Goal: Navigation & Orientation: Find specific page/section

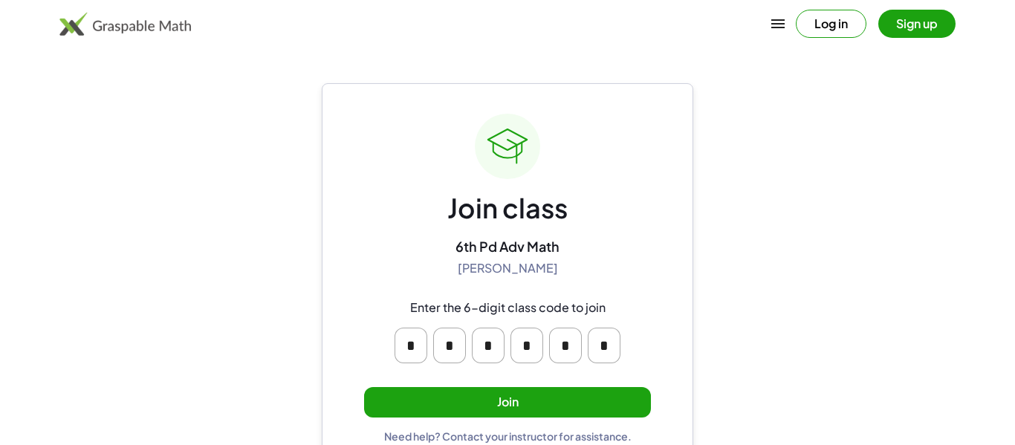
click at [536, 399] on button "Join" at bounding box center [507, 402] width 287 height 30
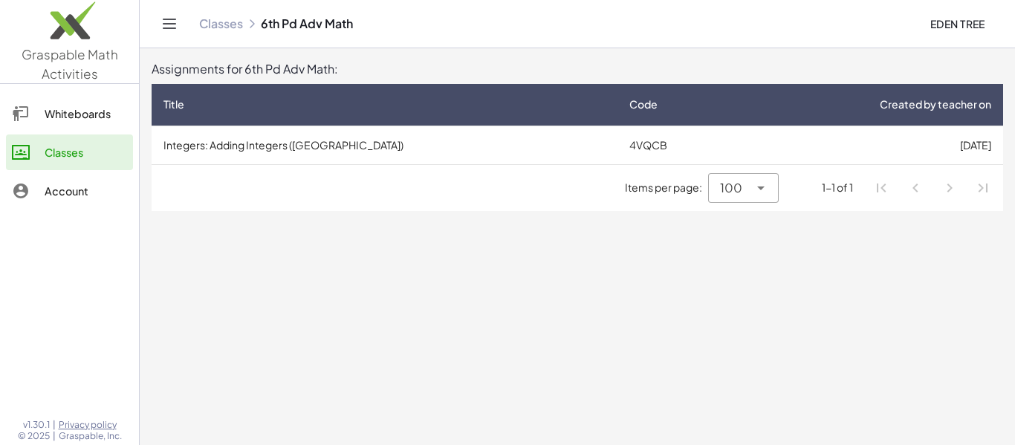
click at [82, 114] on div "Whiteboards" at bounding box center [86, 114] width 82 height 18
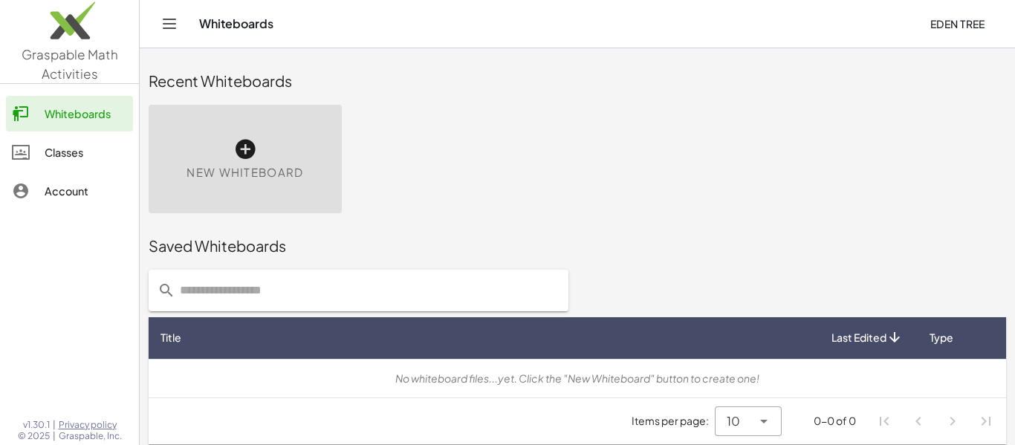
click at [80, 173] on link "Account" at bounding box center [69, 191] width 127 height 36
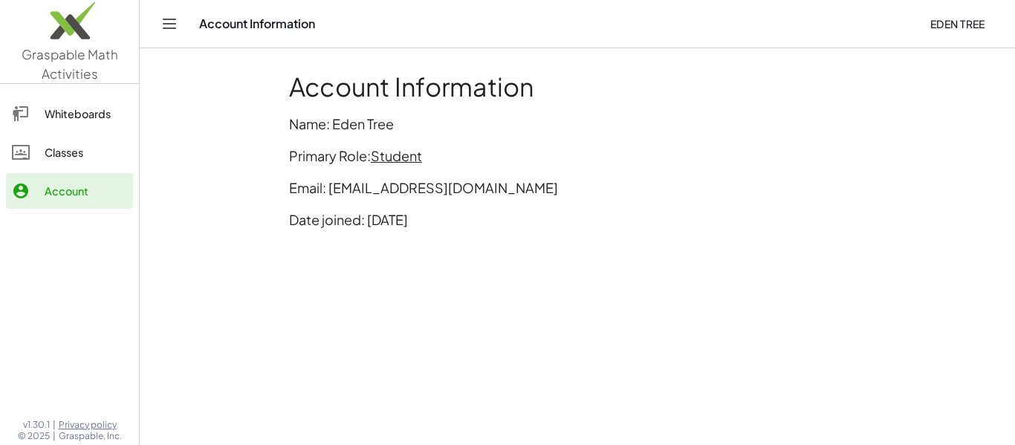
click at [101, 149] on div "Classes" at bounding box center [86, 152] width 82 height 18
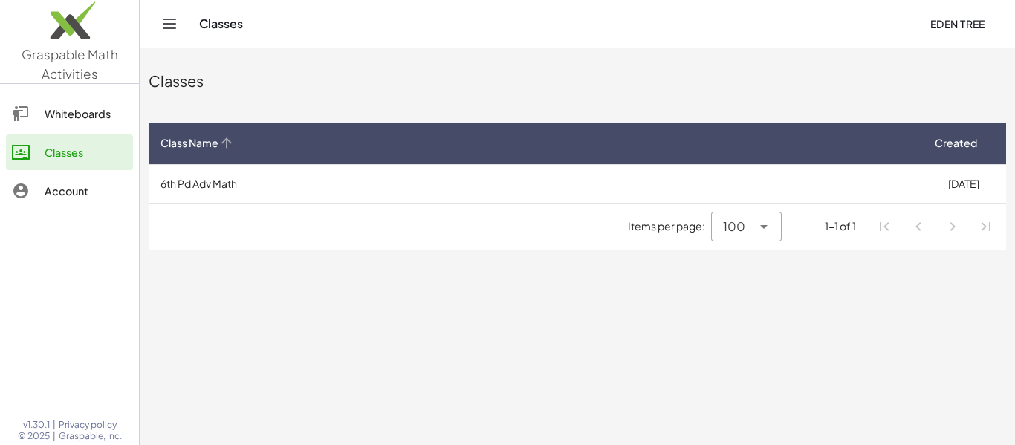
click at [487, 160] on th "Class Name" at bounding box center [535, 144] width 772 height 42
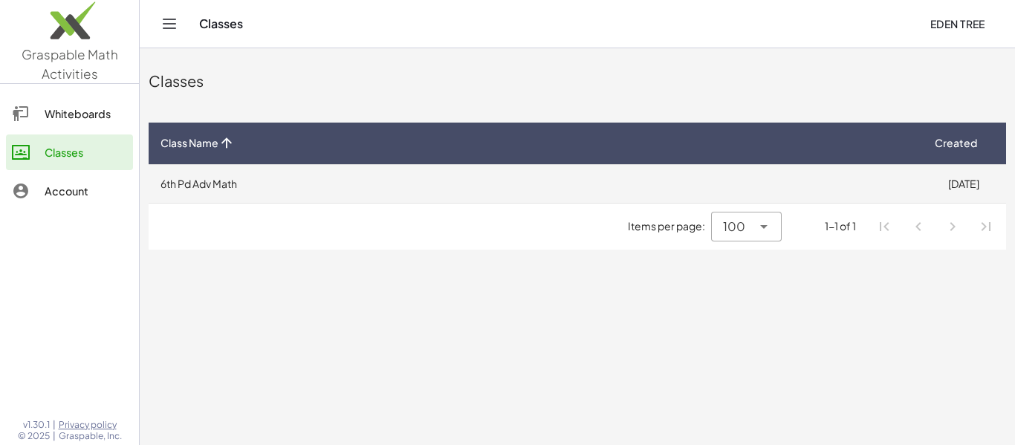
click at [435, 184] on td "6th Pd Adv Math" at bounding box center [535, 183] width 772 height 39
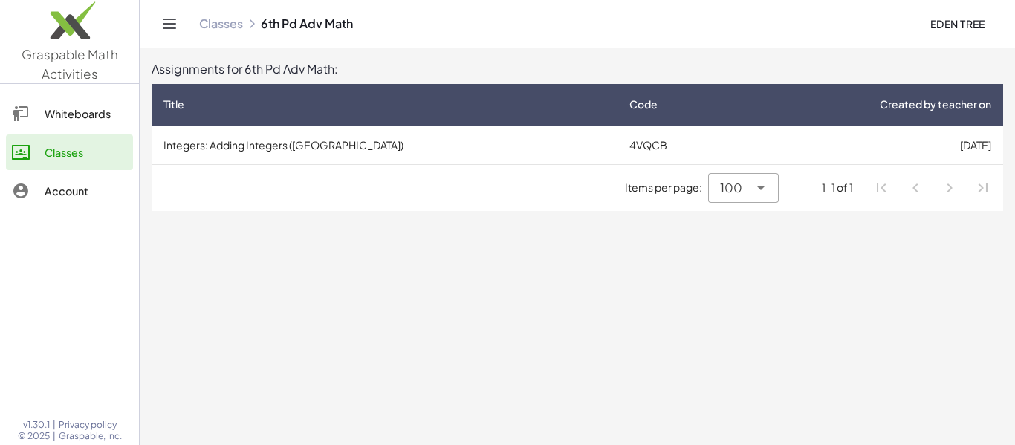
click at [850, 195] on div "1-1 of 1" at bounding box center [837, 188] width 31 height 16
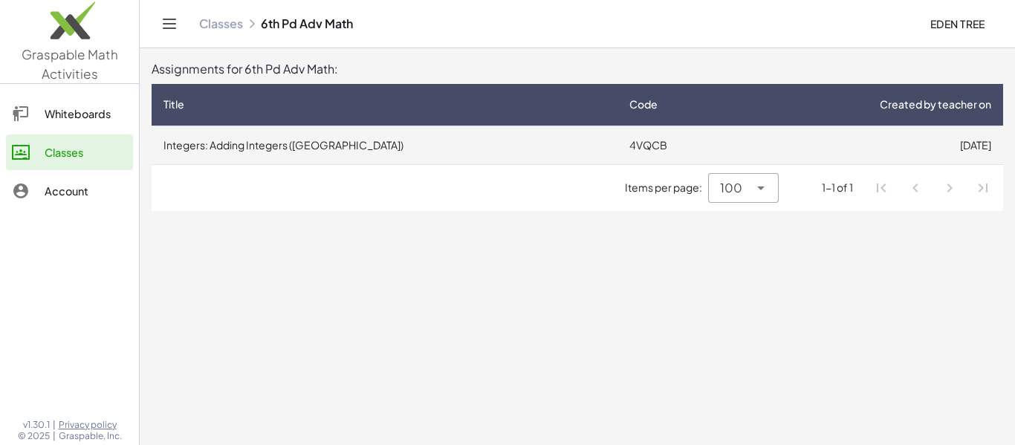
click at [839, 142] on td "[DATE]" at bounding box center [870, 145] width 266 height 39
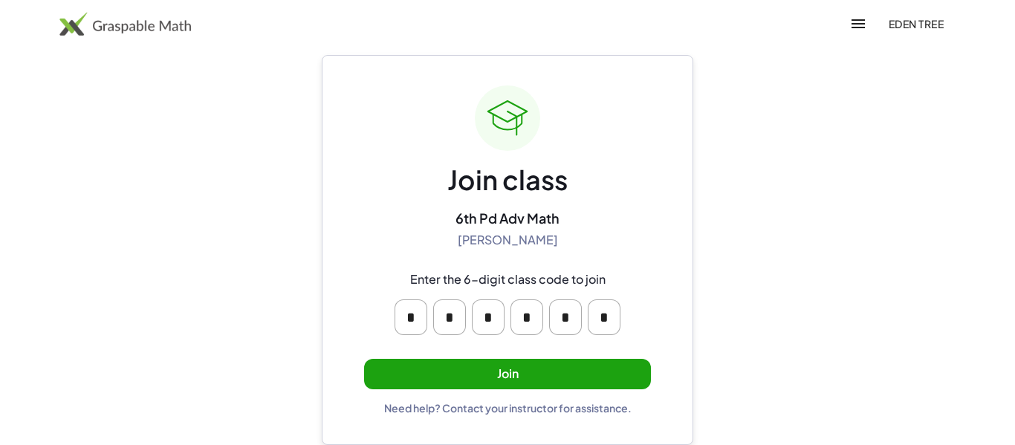
scroll to position [27, 0]
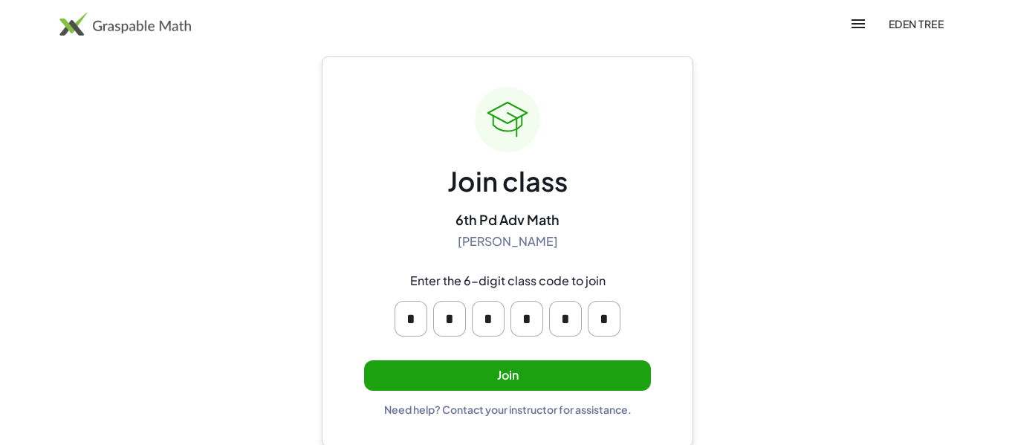
click at [594, 377] on button "Join" at bounding box center [507, 375] width 287 height 30
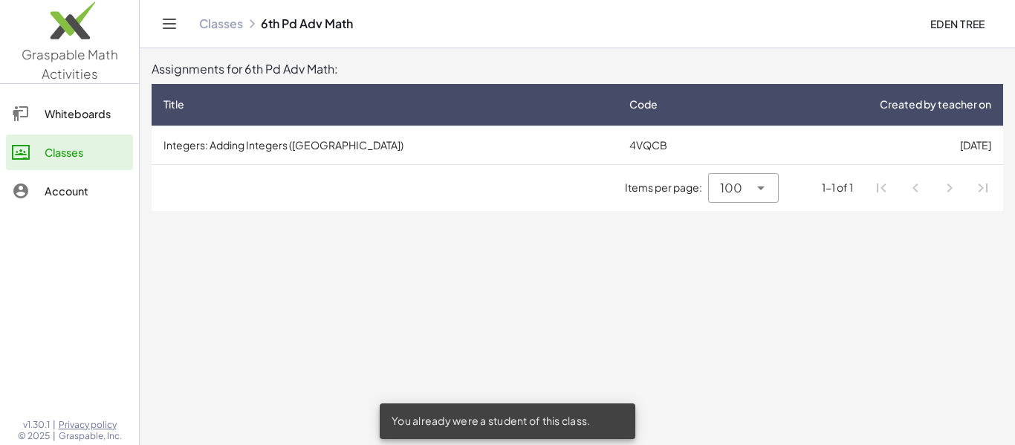
click at [746, 192] on div "100 ***" at bounding box center [728, 188] width 40 height 30
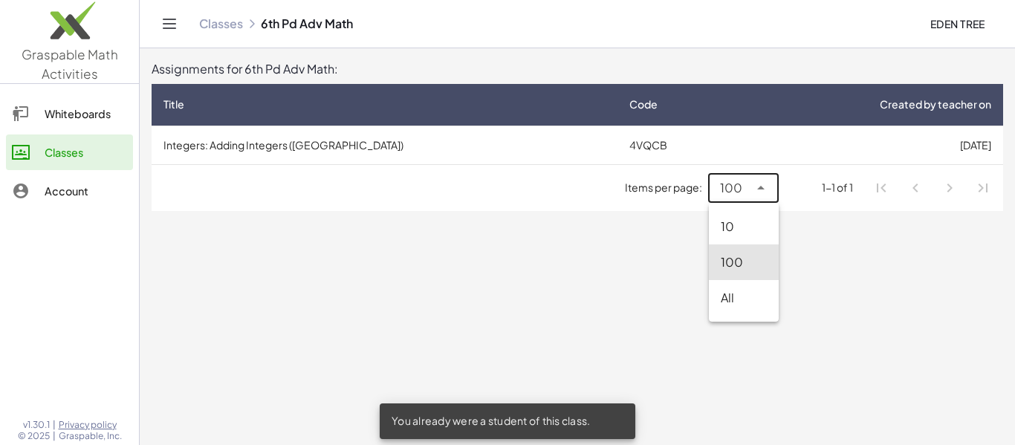
click at [752, 308] on div "All" at bounding box center [744, 298] width 70 height 36
type input "**"
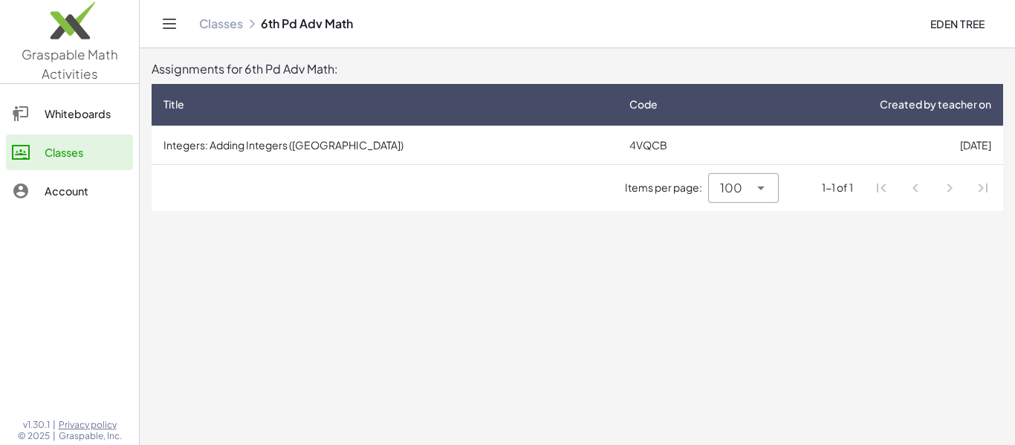
click at [856, 188] on div "1-1 of 1" at bounding box center [822, 188] width 86 height 16
click at [815, 178] on div "Items per page: 100 *** 1-1 of 1" at bounding box center [577, 188] width 851 height 46
click at [48, 196] on div "Account" at bounding box center [86, 191] width 82 height 18
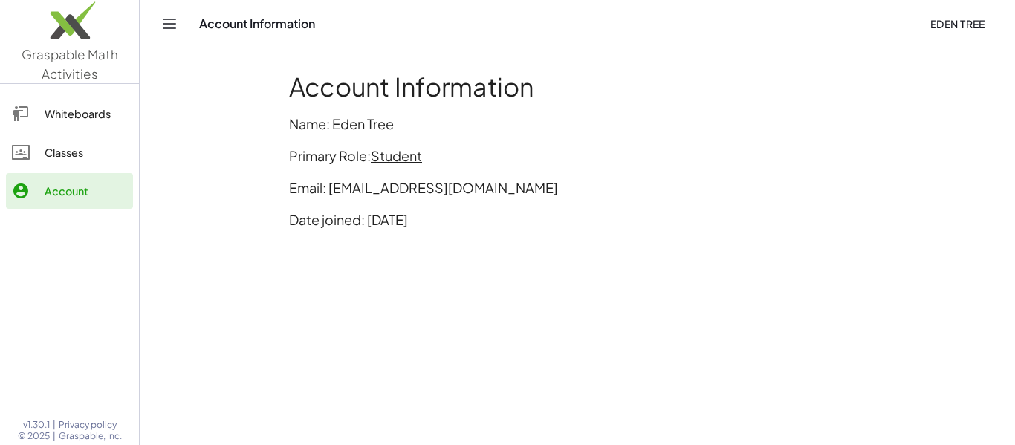
click at [86, 108] on div "Whiteboards" at bounding box center [86, 114] width 82 height 18
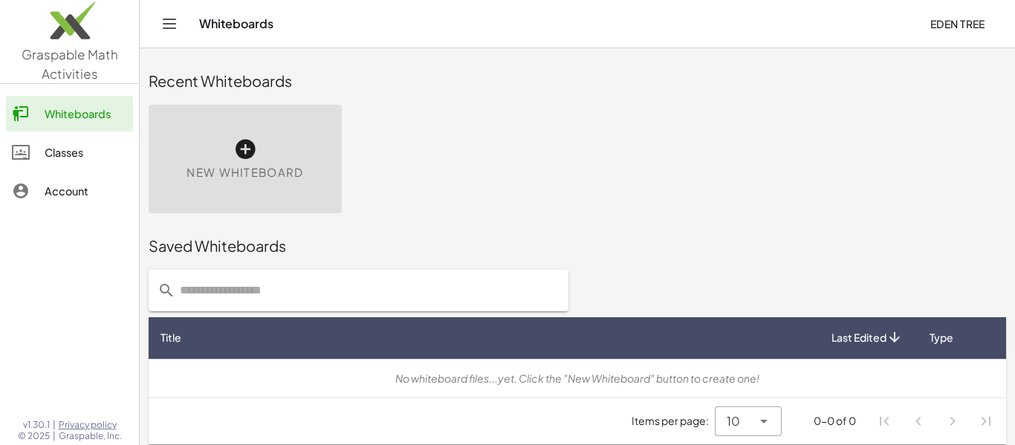
click at [98, 149] on div "Classes" at bounding box center [86, 152] width 82 height 18
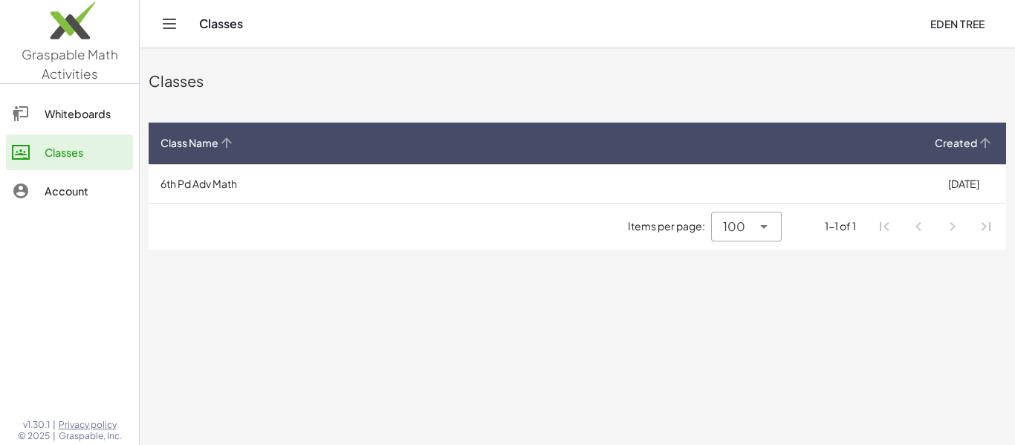
drag, startPoint x: 968, startPoint y: 149, endPoint x: 206, endPoint y: 151, distance: 762.2
click at [206, 151] on tr "Class Name Created" at bounding box center [577, 144] width 857 height 42
click at [206, 151] on th "Class Name" at bounding box center [535, 144] width 772 height 42
click at [230, 138] on icon at bounding box center [226, 143] width 16 height 16
click at [169, 24] on icon "Toggle navigation" at bounding box center [169, 23] width 13 height 9
